Goal: Task Accomplishment & Management: Manage account settings

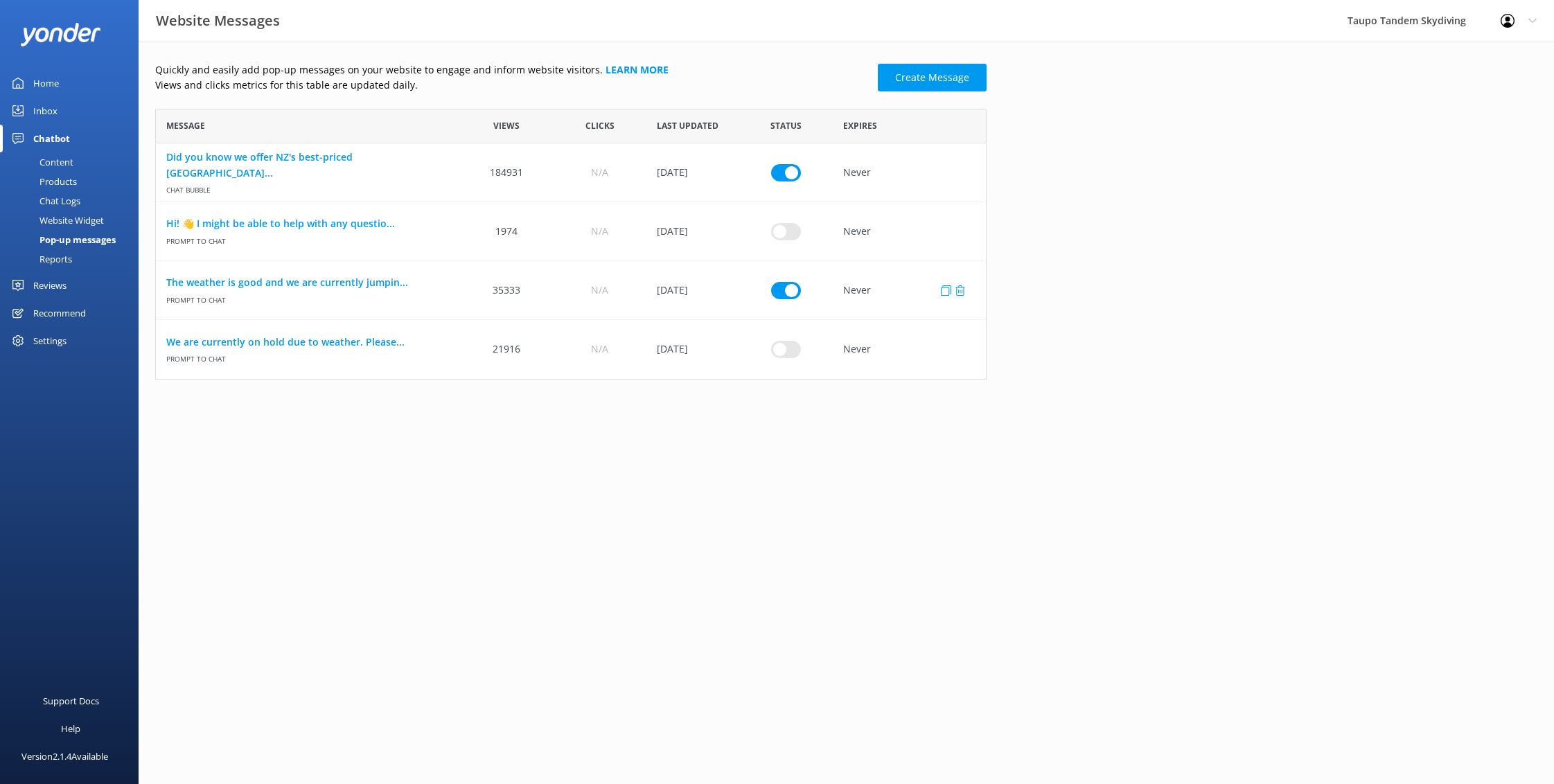
scroll to position [271, 831]
click at [359, 283] on link "The weather is good and we are currently jumpin..." at bounding box center [308, 283] width 284 height 15
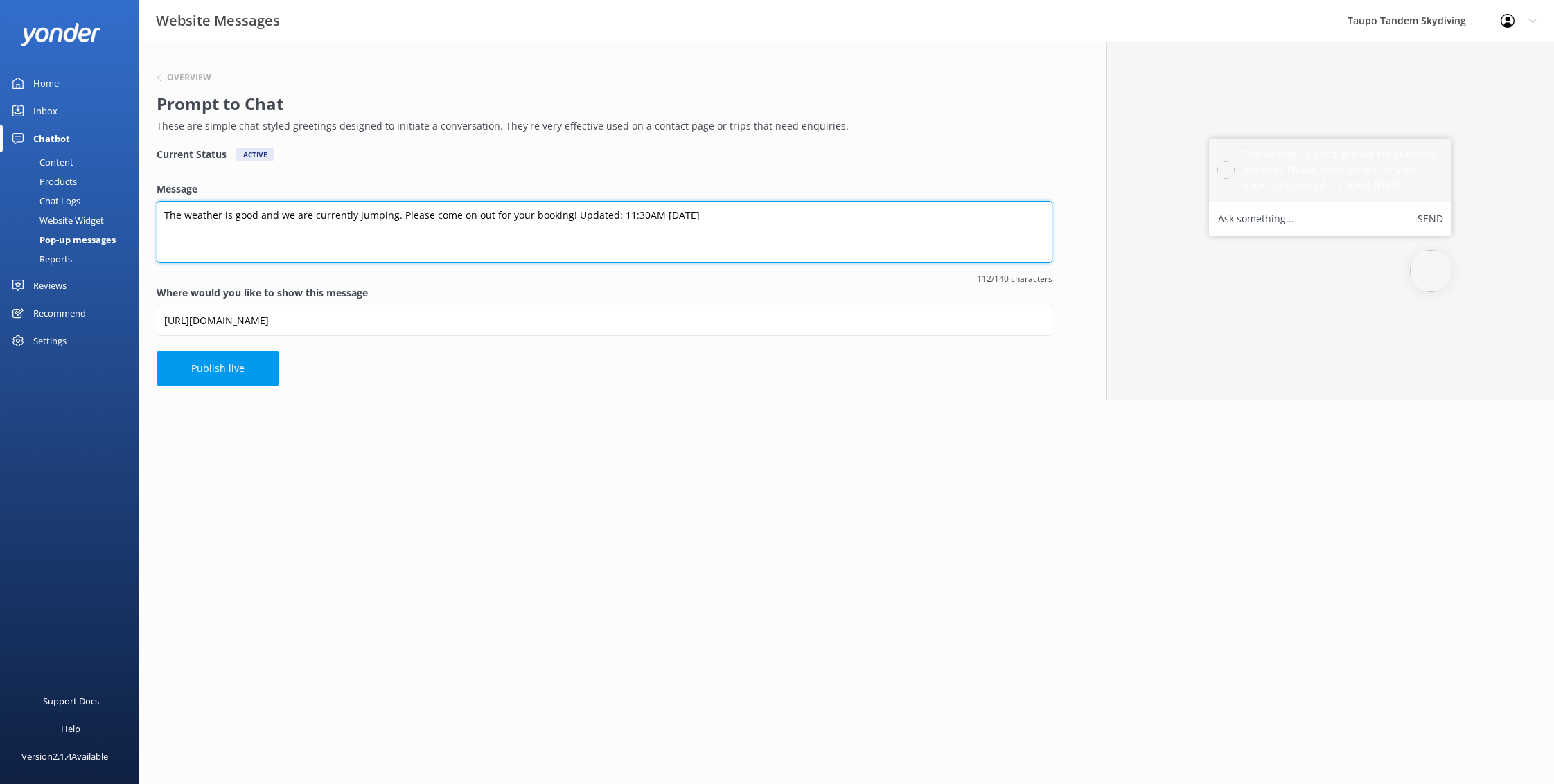
drag, startPoint x: 619, startPoint y: 215, endPoint x: 626, endPoint y: 213, distance: 7.3
click at [619, 215] on textarea "The weather is good and we are currently jumping. Please come on out for your b…" at bounding box center [604, 232] width 896 height 63
type textarea "The weather is good and we are currently jumping. Please come on out for your b…"
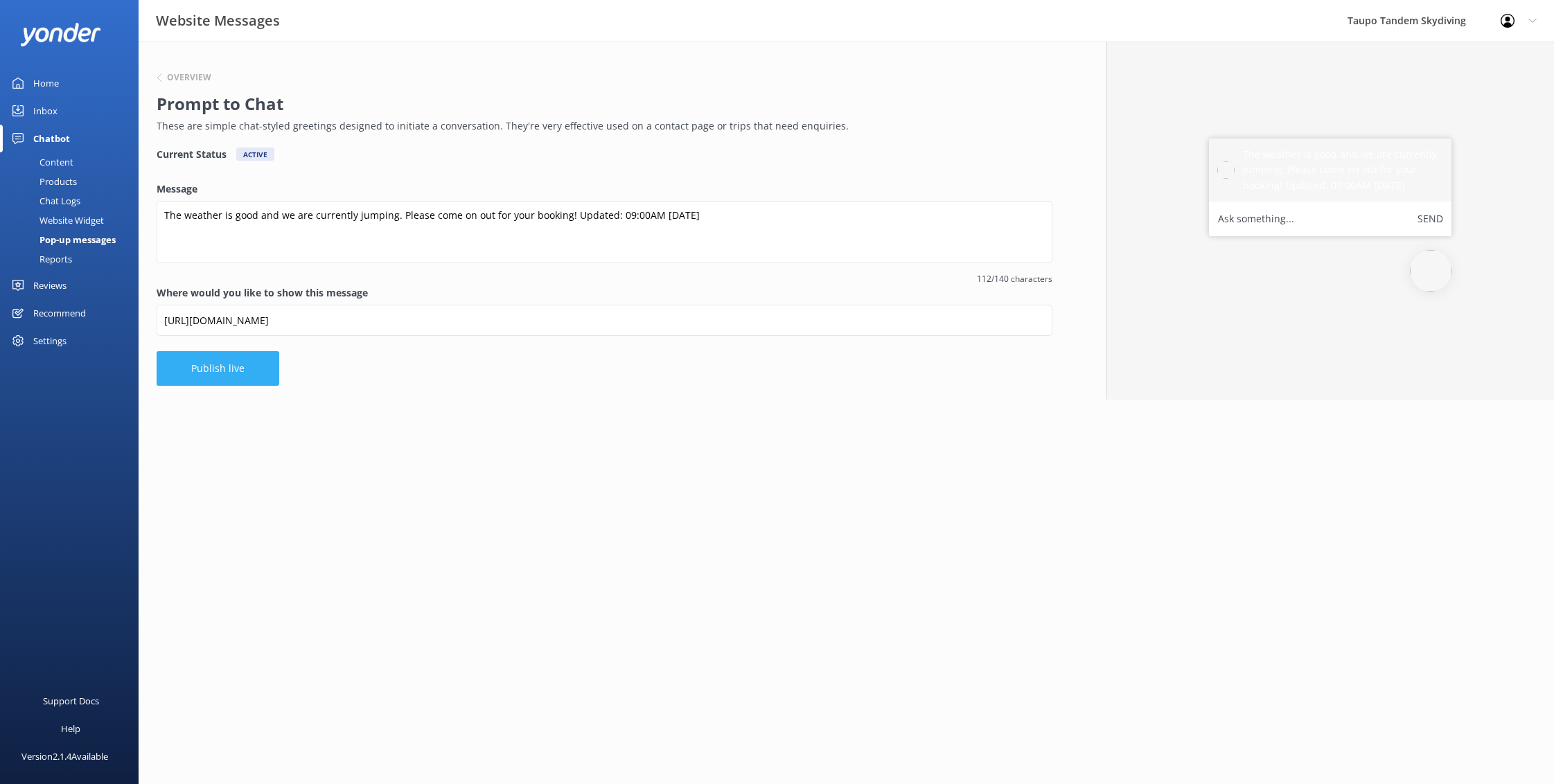
click at [225, 358] on button "Publish live" at bounding box center [218, 368] width 123 height 35
